Goal: Transaction & Acquisition: Purchase product/service

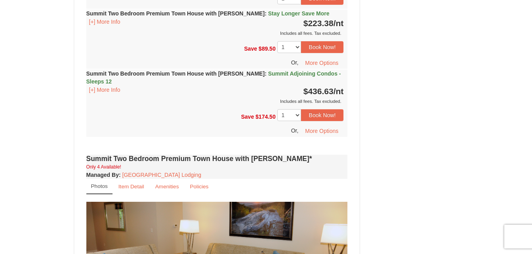
scroll to position [1284, 0]
click at [162, 184] on small "Amenities" at bounding box center [167, 187] width 24 height 6
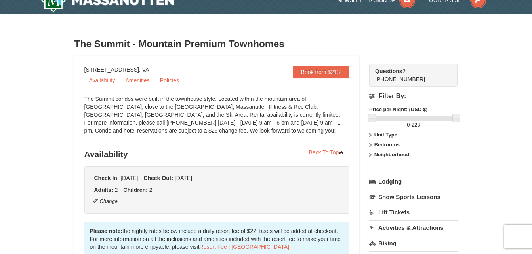
scroll to position [0, 0]
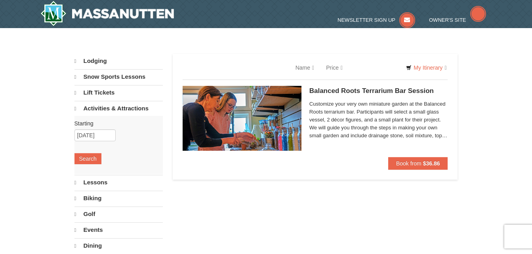
select select "9"
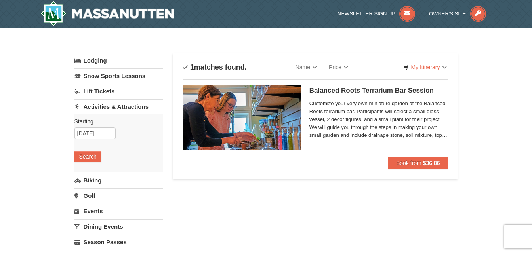
scroll to position [35, 0]
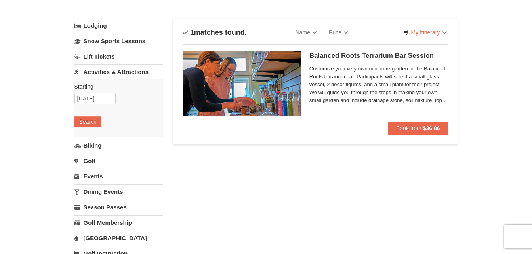
click at [97, 105] on div "Starting Please format dates MM/DD/YYYY Please format dates MM/DD/YYYY 11/22/20…" at bounding box center [118, 108] width 88 height 58
click at [98, 100] on input "[DATE]" at bounding box center [94, 99] width 41 height 12
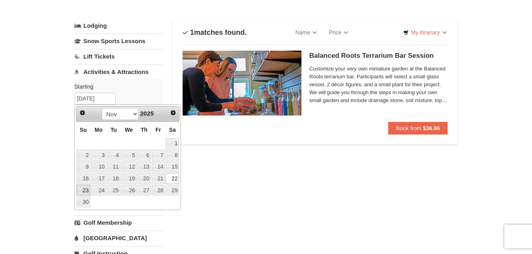
click at [84, 190] on link "23" at bounding box center [83, 190] width 14 height 11
type input "11/23/2025"
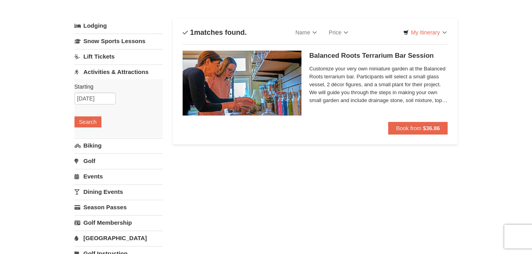
click at [95, 113] on div "Starting Please format dates MM/DD/YYYY Please format dates MM/DD/YYYY 11/23/20…" at bounding box center [118, 108] width 88 height 58
click at [90, 122] on button "Search" at bounding box center [87, 121] width 27 height 11
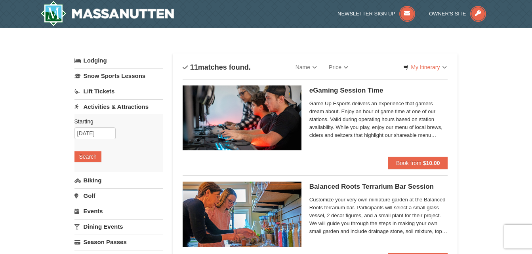
scroll to position [15, 0]
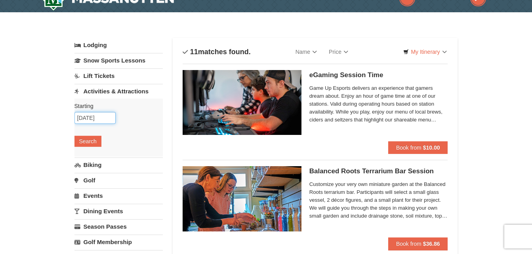
click at [104, 117] on input "11/23/2025" at bounding box center [94, 118] width 41 height 12
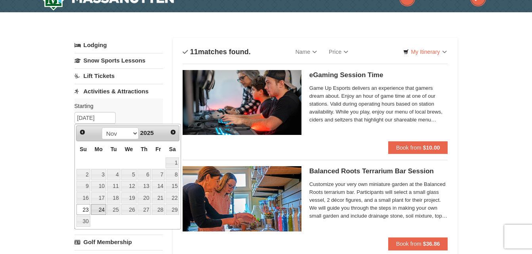
click at [101, 208] on link "24" at bounding box center [98, 209] width 15 height 11
type input "[DATE]"
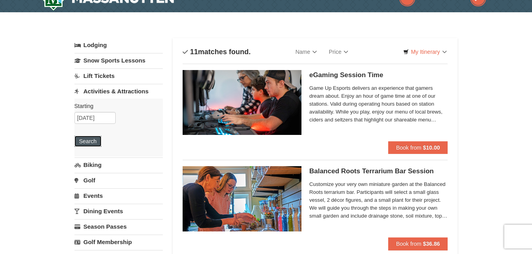
click at [92, 143] on button "Search" at bounding box center [87, 141] width 27 height 11
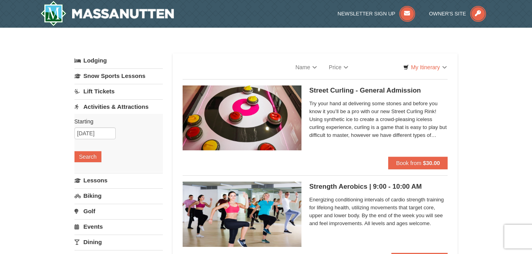
select select "9"
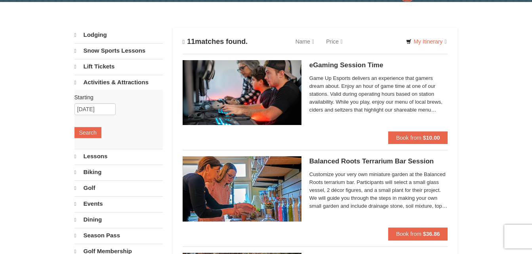
scroll to position [26, 0]
select select "9"
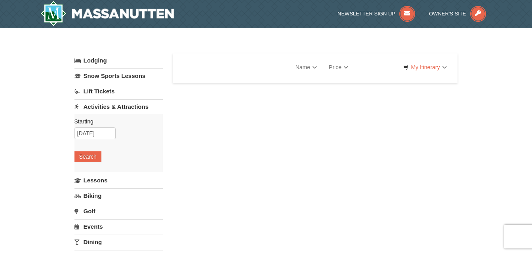
select select "9"
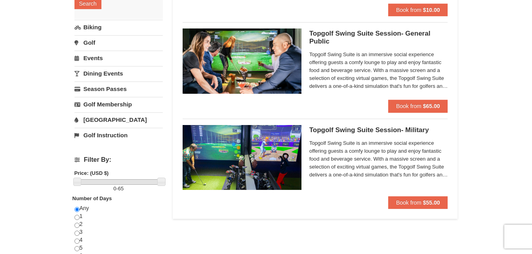
scroll to position [159, 0]
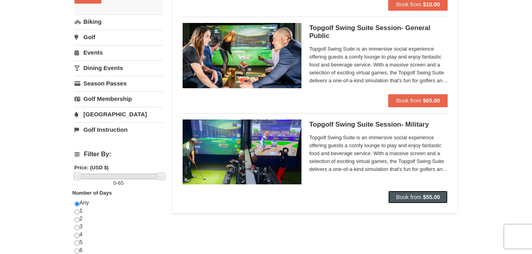
click at [414, 194] on span "Book from" at bounding box center [408, 197] width 25 height 6
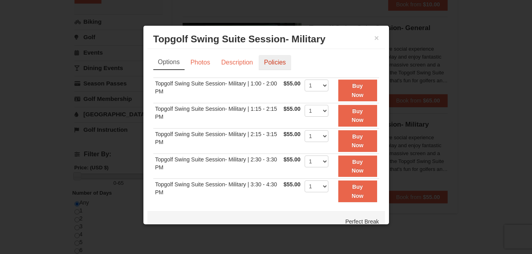
click at [267, 61] on link "Policies" at bounding box center [275, 62] width 32 height 15
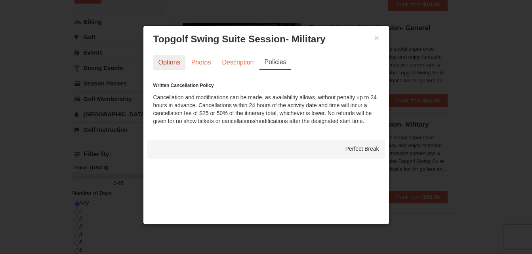
click at [180, 61] on link "Options" at bounding box center [169, 62] width 32 height 15
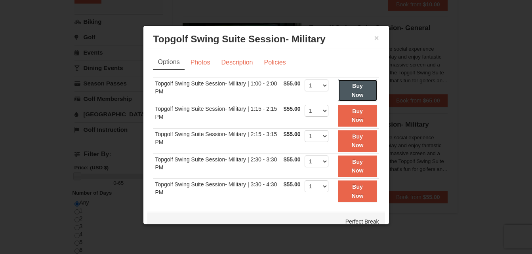
click at [338, 91] on button "Buy Now" at bounding box center [357, 91] width 39 height 22
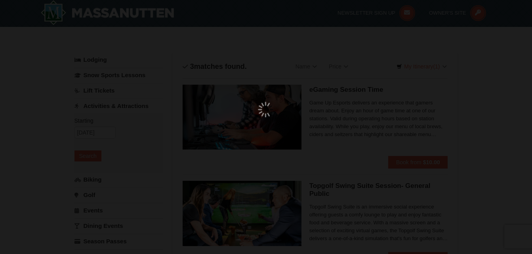
scroll to position [2, 0]
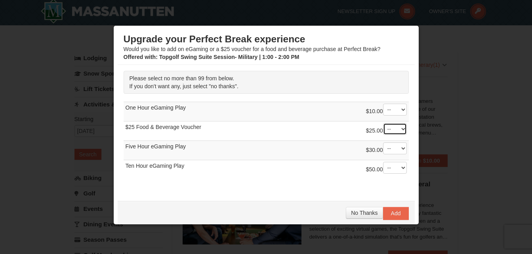
click at [383, 126] on select "-- 01 02 03 04 05 06 07 08" at bounding box center [395, 129] width 24 height 12
select select "1"
click at [383, 123] on select "-- 01 02 03 04 05 06 07 08" at bounding box center [395, 129] width 24 height 12
click at [391, 215] on span "Add" at bounding box center [396, 213] width 10 height 6
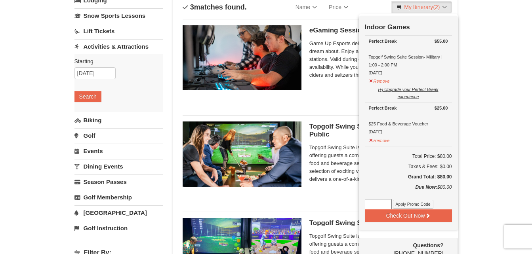
scroll to position [63, 0]
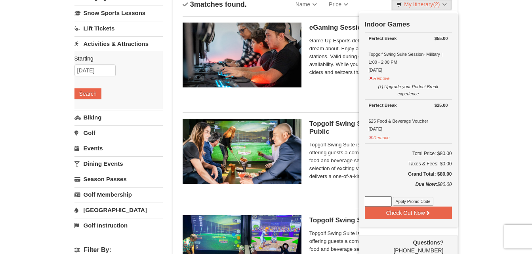
click at [384, 201] on input at bounding box center [378, 201] width 27 height 10
paste input "PerfectBreakFB24"
type input "PerfectBreakFB24"
click at [405, 202] on button "Apply Promo Code" at bounding box center [413, 201] width 40 height 9
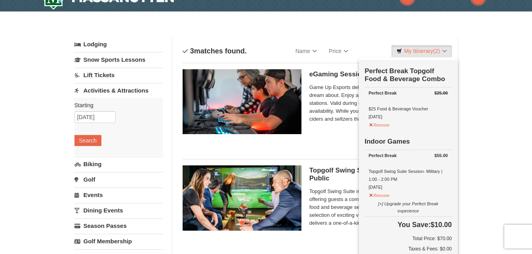
scroll to position [0, 0]
